Goal: Check status: Check status

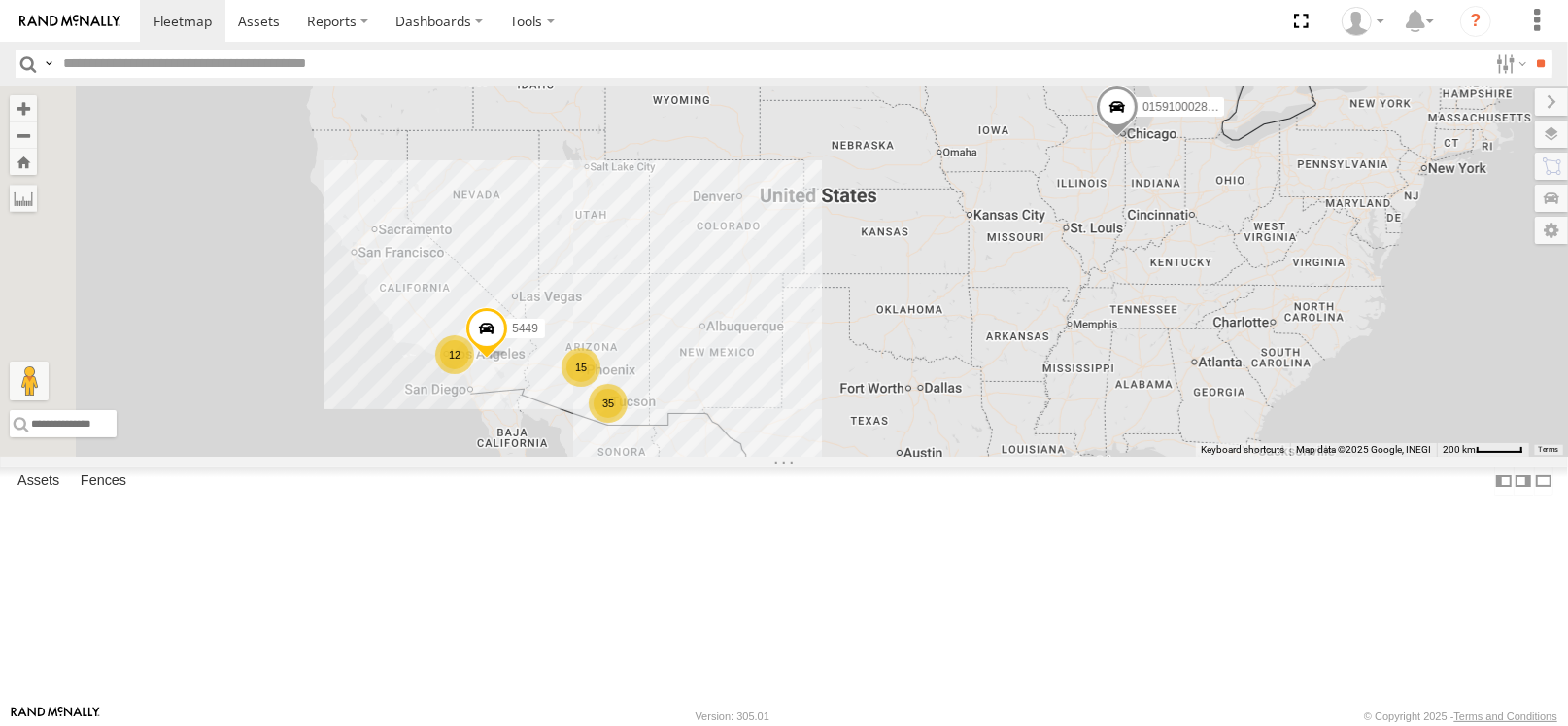
click at [628, 423] on div "35" at bounding box center [608, 403] width 39 height 39
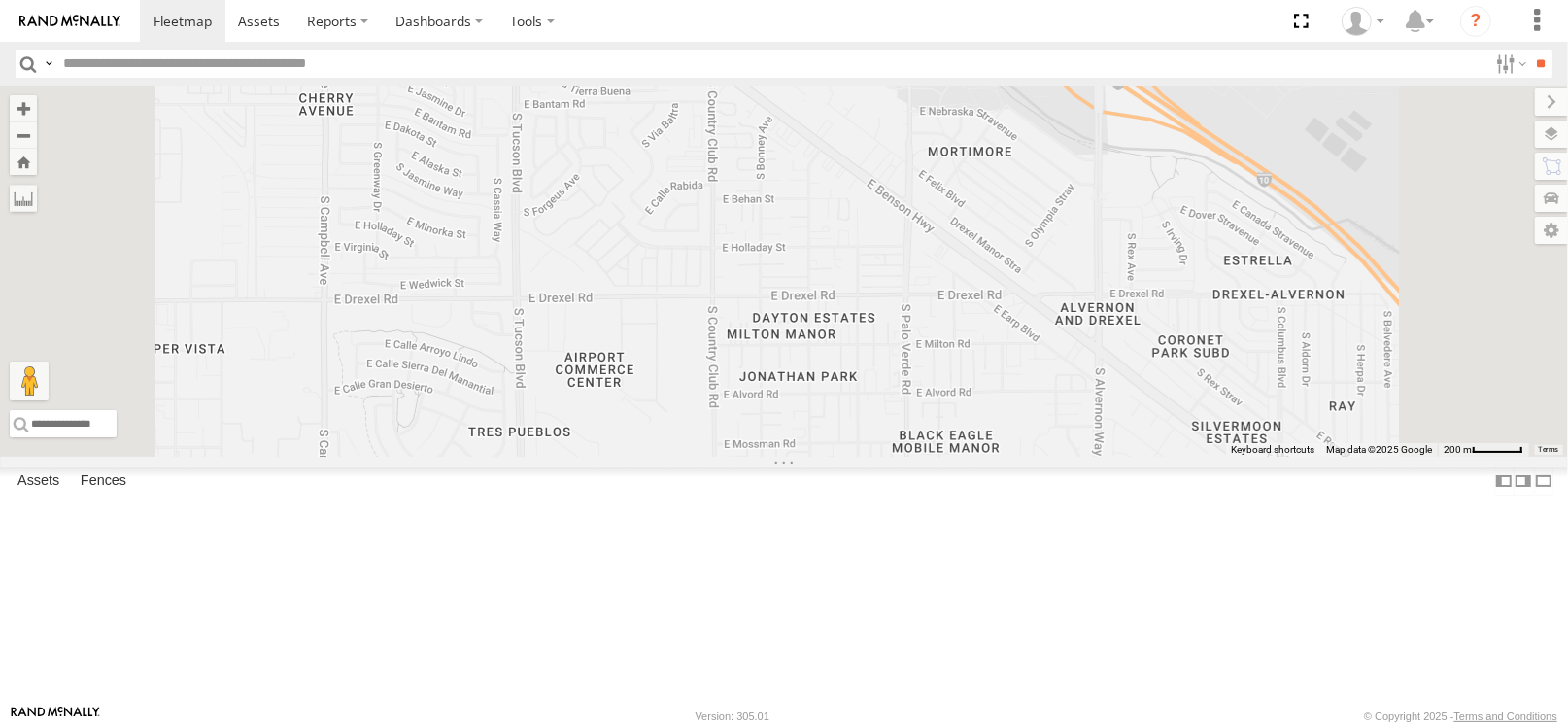
drag, startPoint x: 895, startPoint y: 598, endPoint x: 895, endPoint y: 425, distance: 173.0
click at [895, 427] on div "015910002848433 5449 5456 Spare-New 5442 5425 2" at bounding box center [784, 270] width 1568 height 371
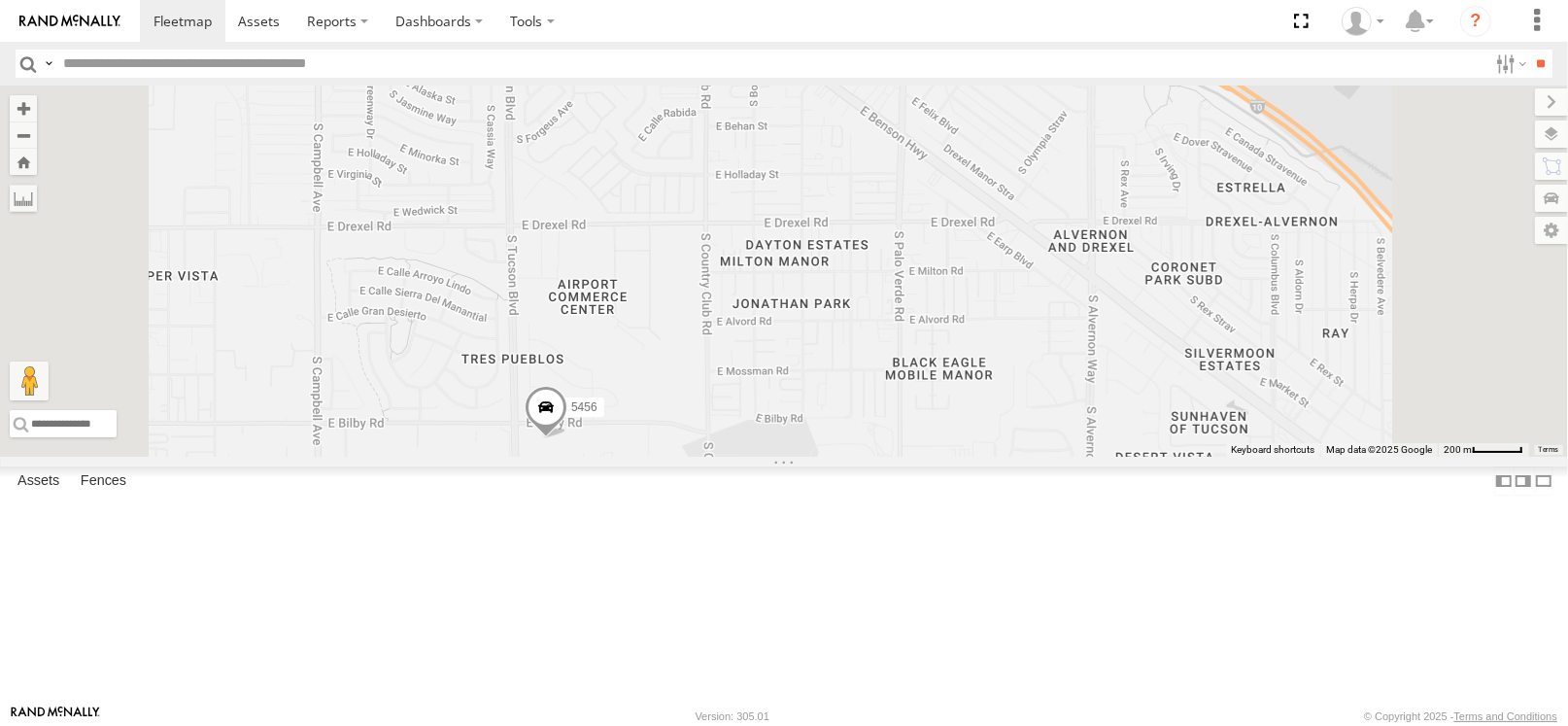
drag, startPoint x: 919, startPoint y: 306, endPoint x: 928, endPoint y: 642, distance: 336.1
click at [928, 457] on div "015910002848433 5449 5456 Spare-New 5442 5425 2" at bounding box center [784, 270] width 1568 height 371
